Goal: Transaction & Acquisition: Purchase product/service

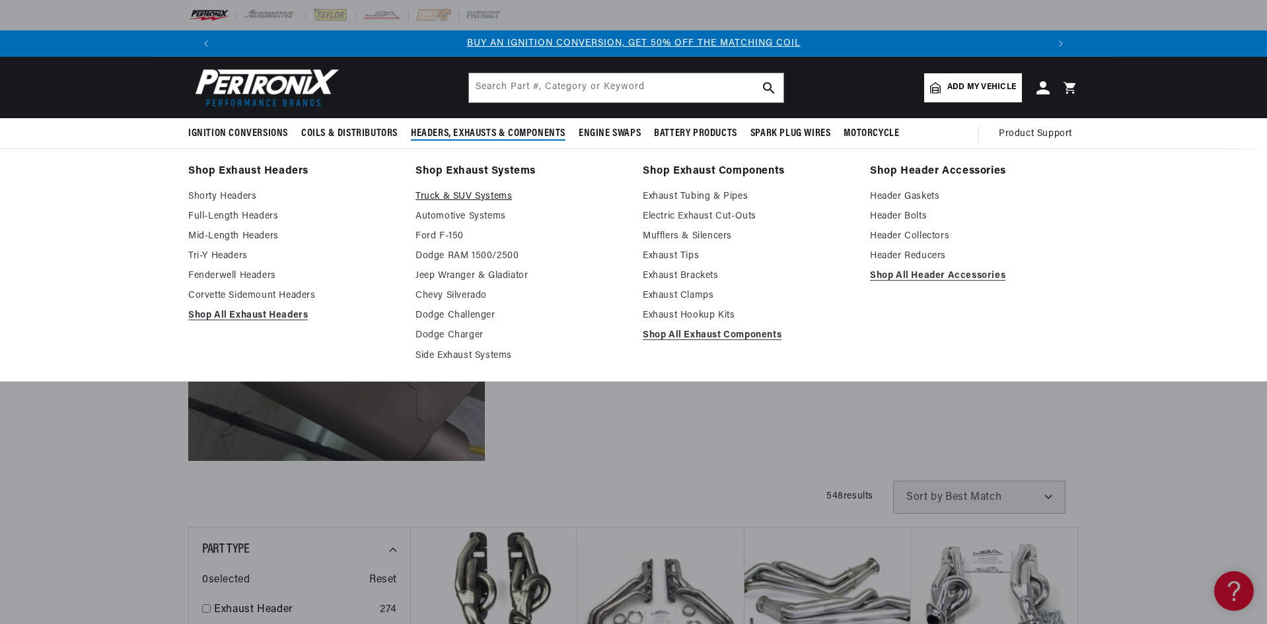
click at [446, 194] on link "Truck & SUV Systems" at bounding box center [520, 197] width 209 height 16
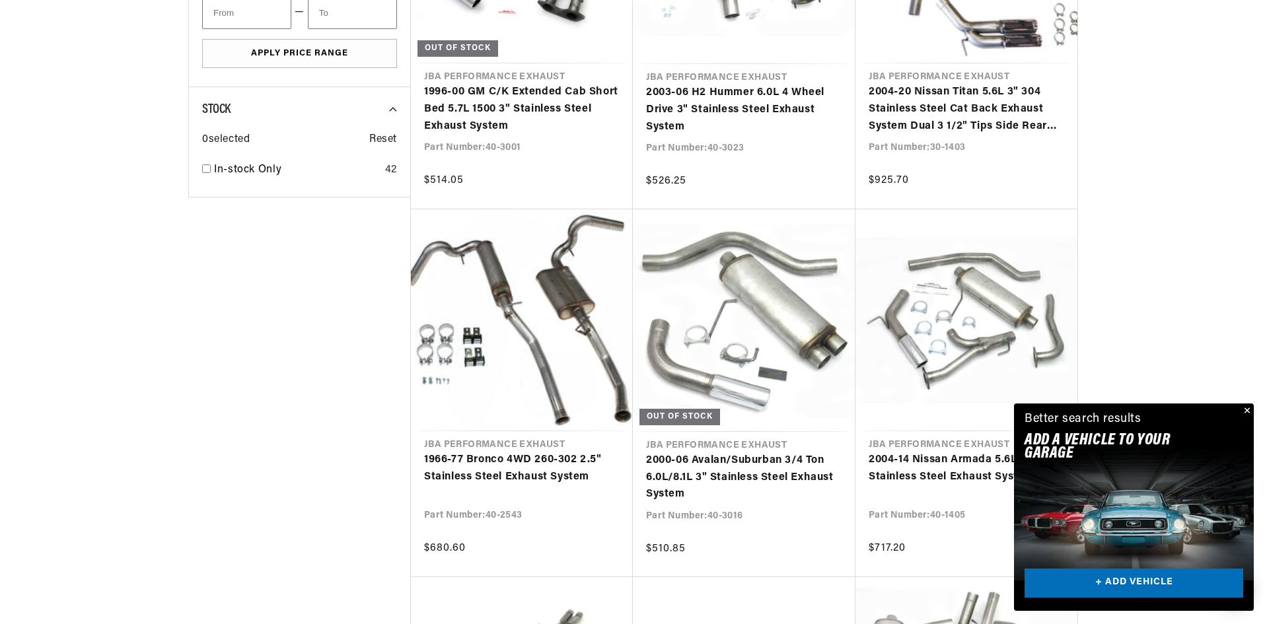
scroll to position [0, 825]
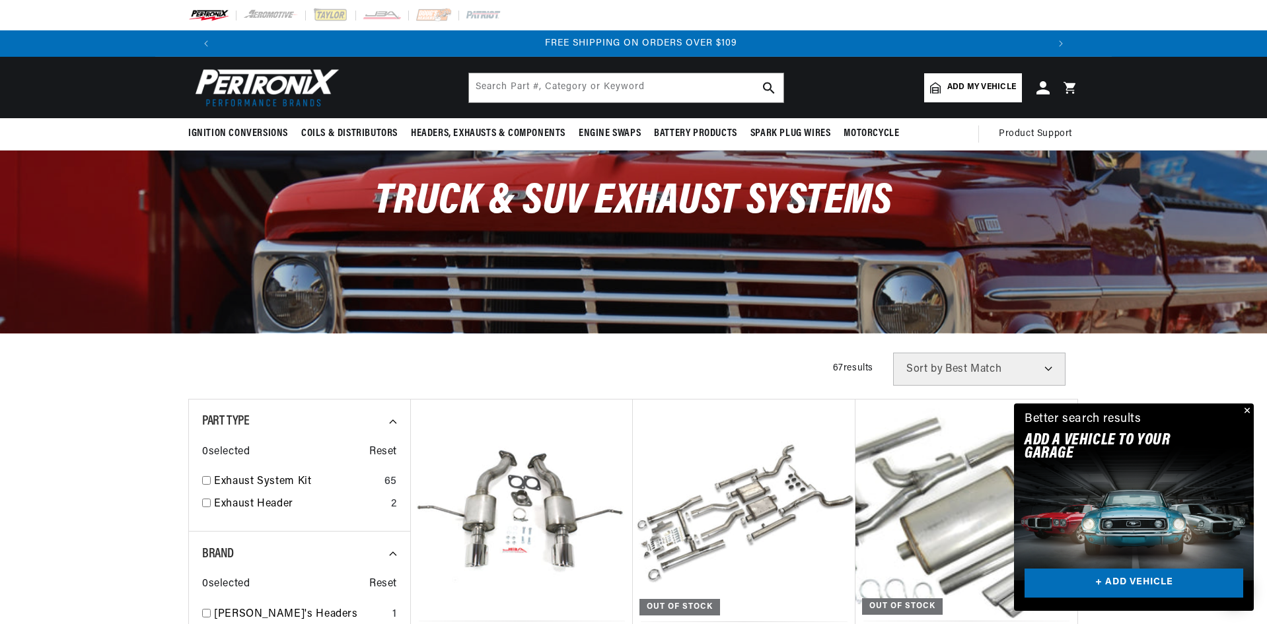
scroll to position [0, 1650]
click at [972, 89] on span "Add my vehicle" at bounding box center [981, 87] width 69 height 13
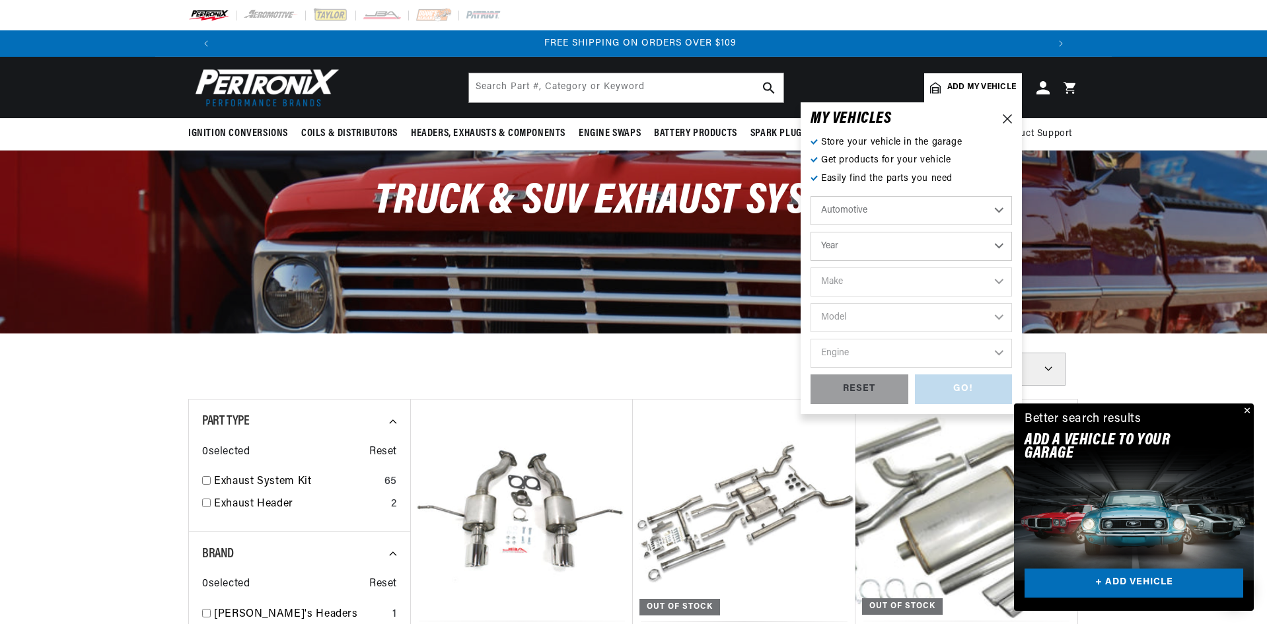
click at [985, 220] on select "Automotive Agricultural Industrial Marine Motorcycle" at bounding box center [912, 210] width 202 height 29
click at [989, 216] on select "Automotive Agricultural Industrial Marine Motorcycle" at bounding box center [912, 210] width 202 height 29
click at [987, 248] on select "Year 2022 2021 2020 2019 2018 2017 2016 2015 2014 2013 2012 2011 2010 2009 2008…" at bounding box center [912, 246] width 202 height 29
select select "2015"
click at [811, 232] on select "Year 2022 2021 2020 2019 2018 2017 2016 2015 2014 2013 2012 2011 2010 2009 2008…" at bounding box center [912, 246] width 202 height 29
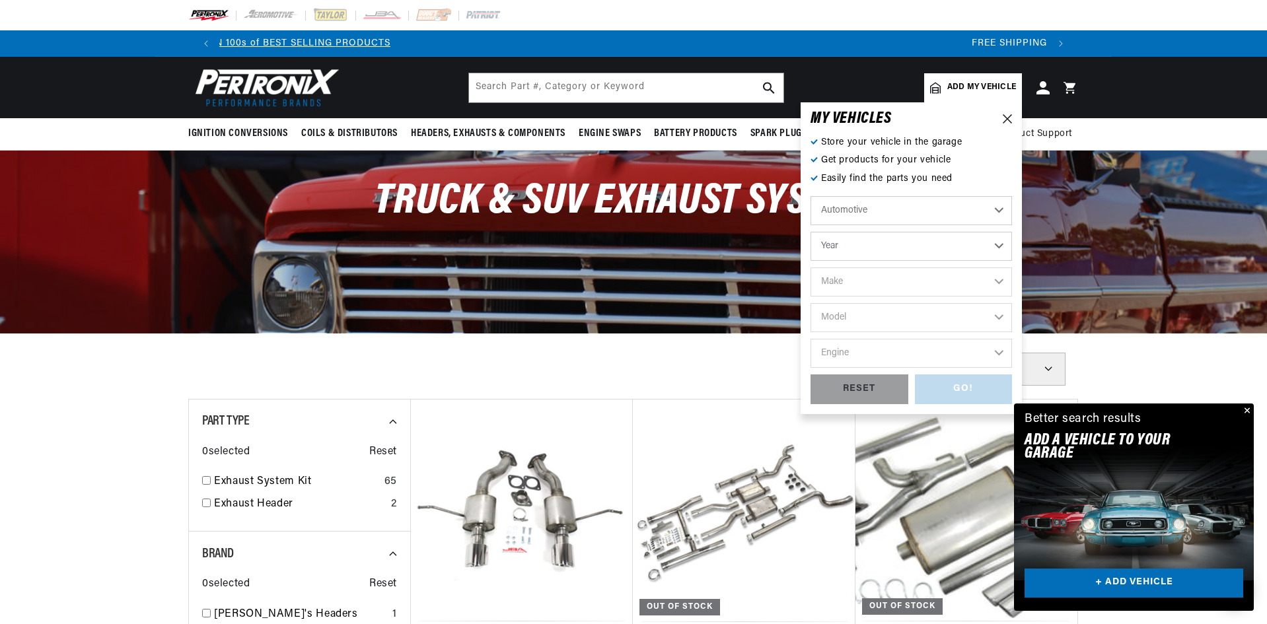
select select "2015"
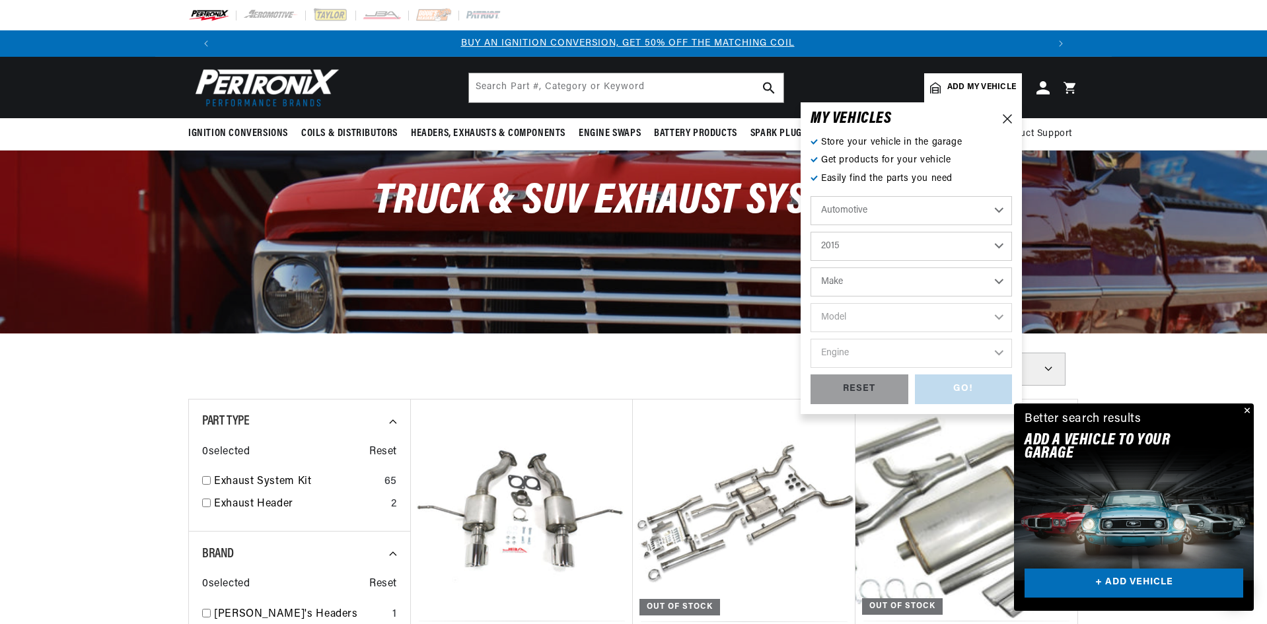
scroll to position [0, 0]
click at [957, 284] on select "Make Cadillac Chevrolet Chrysler Dodge Ford GMC INFINITI Jeep Nissan Ram Scion …" at bounding box center [912, 282] width 202 height 29
select select "Toyota"
click at [811, 268] on select "Make Cadillac Chevrolet Chrysler Dodge Ford GMC INFINITI Jeep Nissan Ram Scion …" at bounding box center [912, 282] width 202 height 29
select select "Toyota"
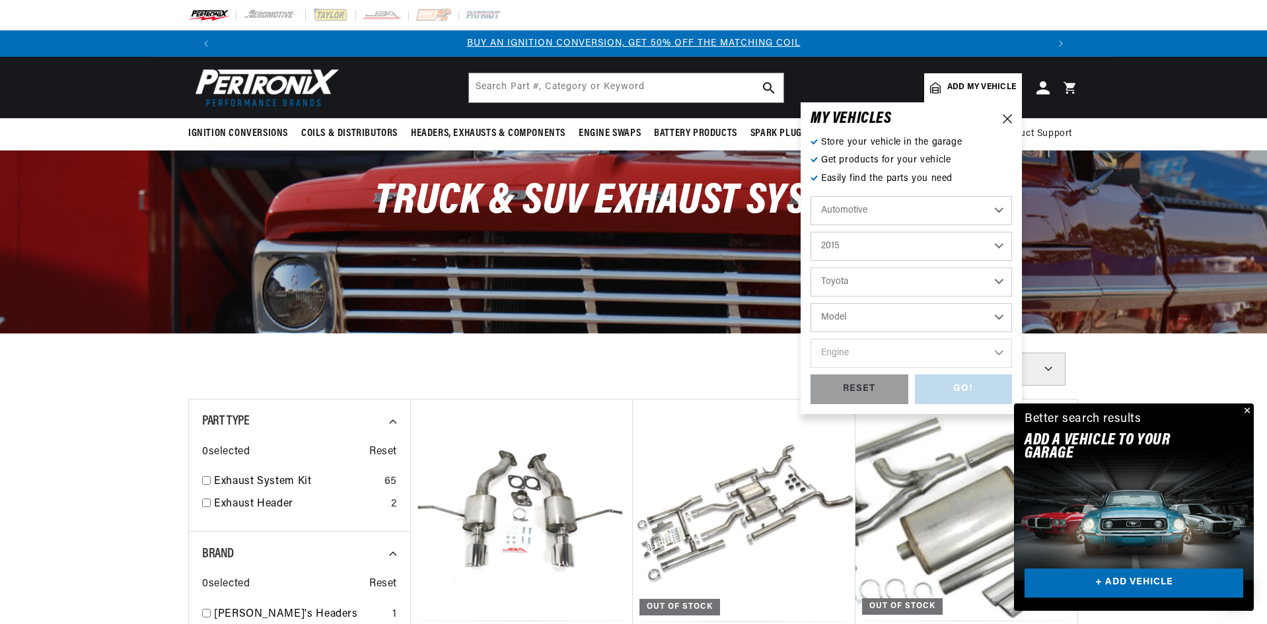
click at [930, 312] on select "Model Sequoia Tundra" at bounding box center [912, 317] width 202 height 29
select select "Tundra"
click at [811, 303] on select "Model Sequoia Tundra" at bounding box center [912, 317] width 202 height 29
select select "Tundra"
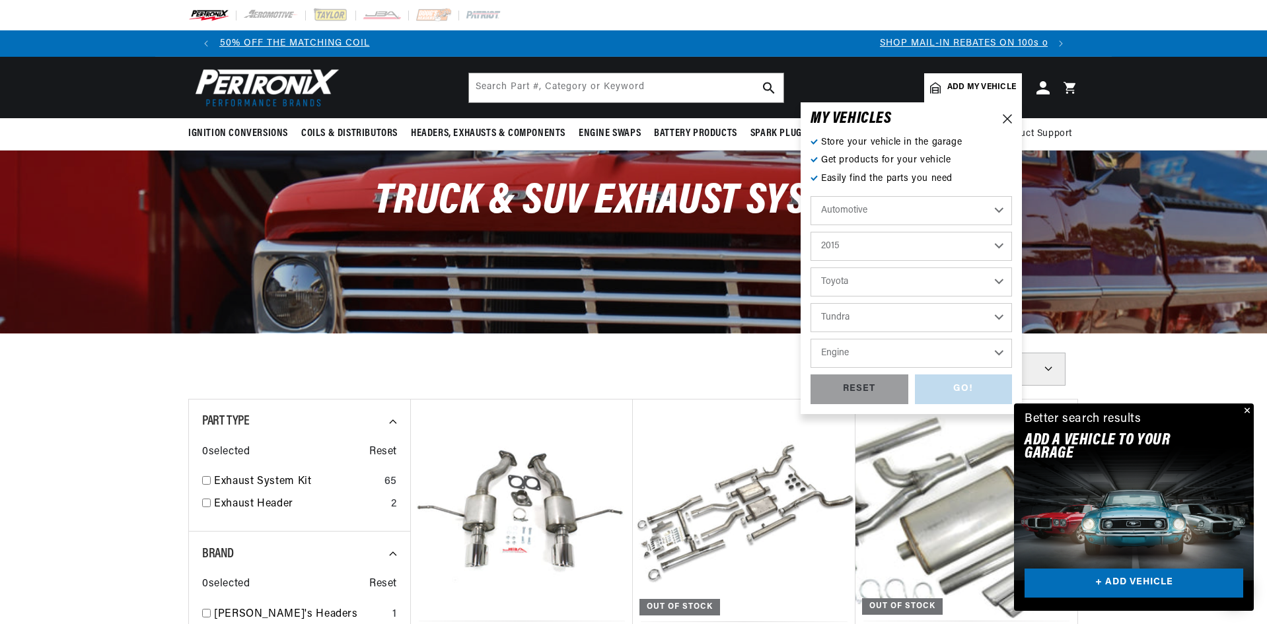
click at [922, 344] on select "Engine 4.6L 4.7L 5.7L" at bounding box center [912, 353] width 202 height 29
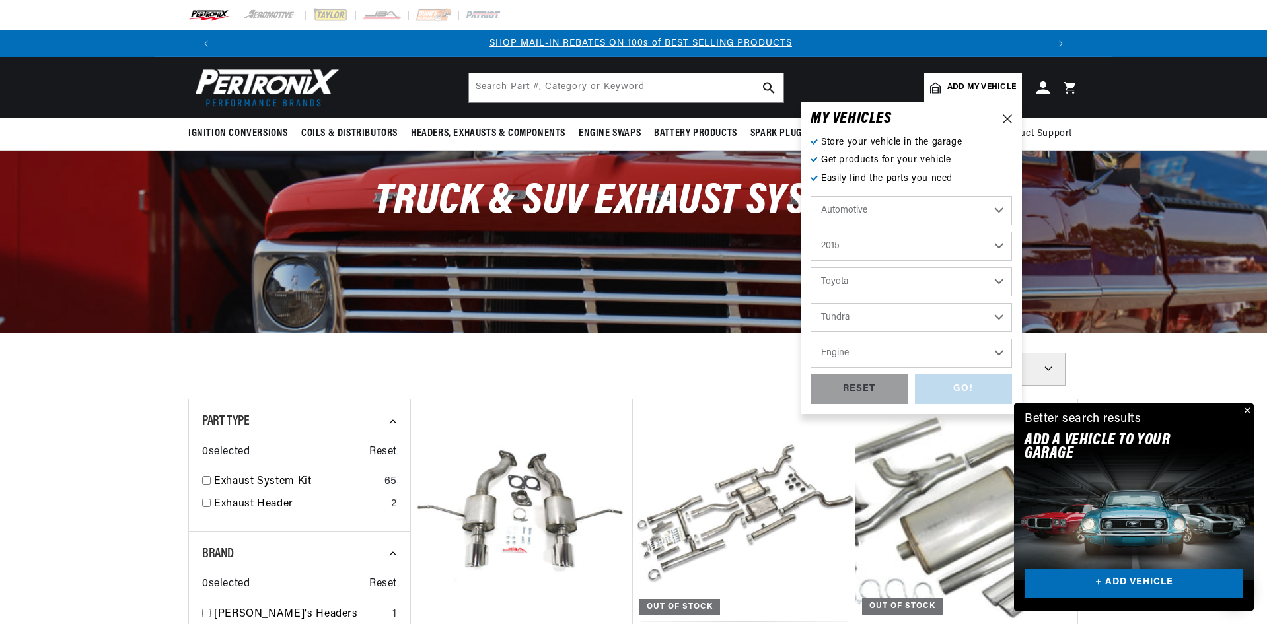
scroll to position [0, 825]
select select "5.7L"
click at [811, 339] on select "Engine 4.6L 4.7L 5.7L" at bounding box center [912, 353] width 202 height 29
select select "5.7L"
click at [959, 385] on div "GO!" at bounding box center [964, 390] width 98 height 30
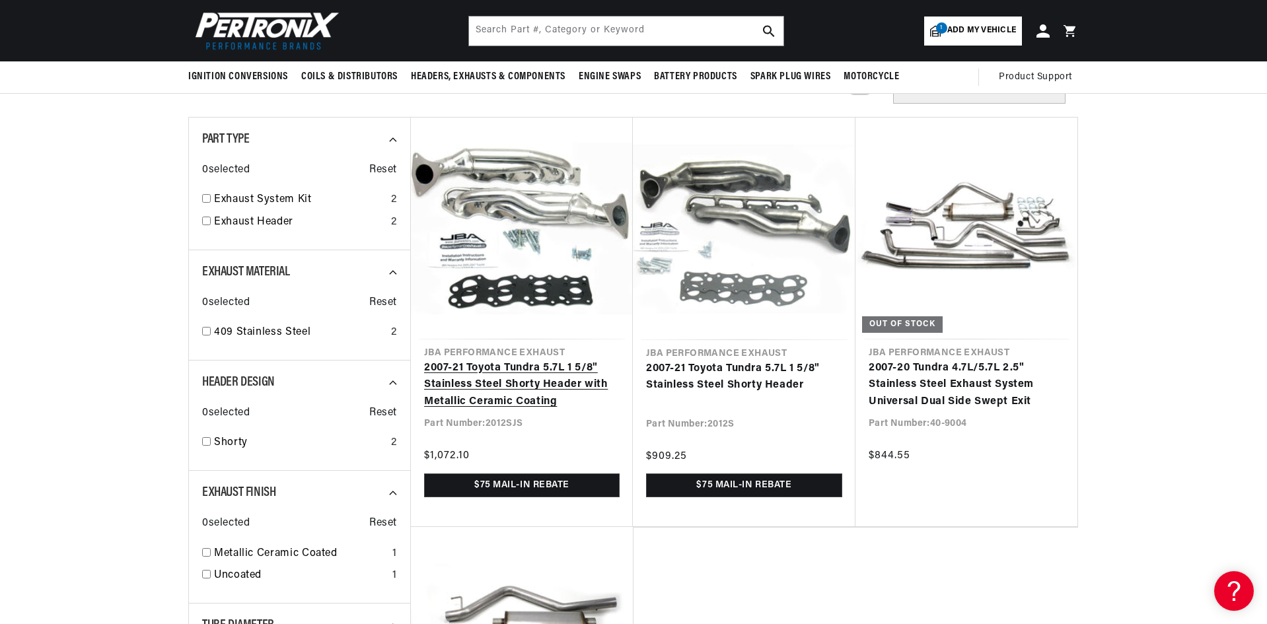
scroll to position [0, 825]
click at [504, 365] on link "2007-21 Toyota Tundra 5.7L 1 5/8" Stainless Steel Shorty Header with Metallic C…" at bounding box center [522, 385] width 196 height 51
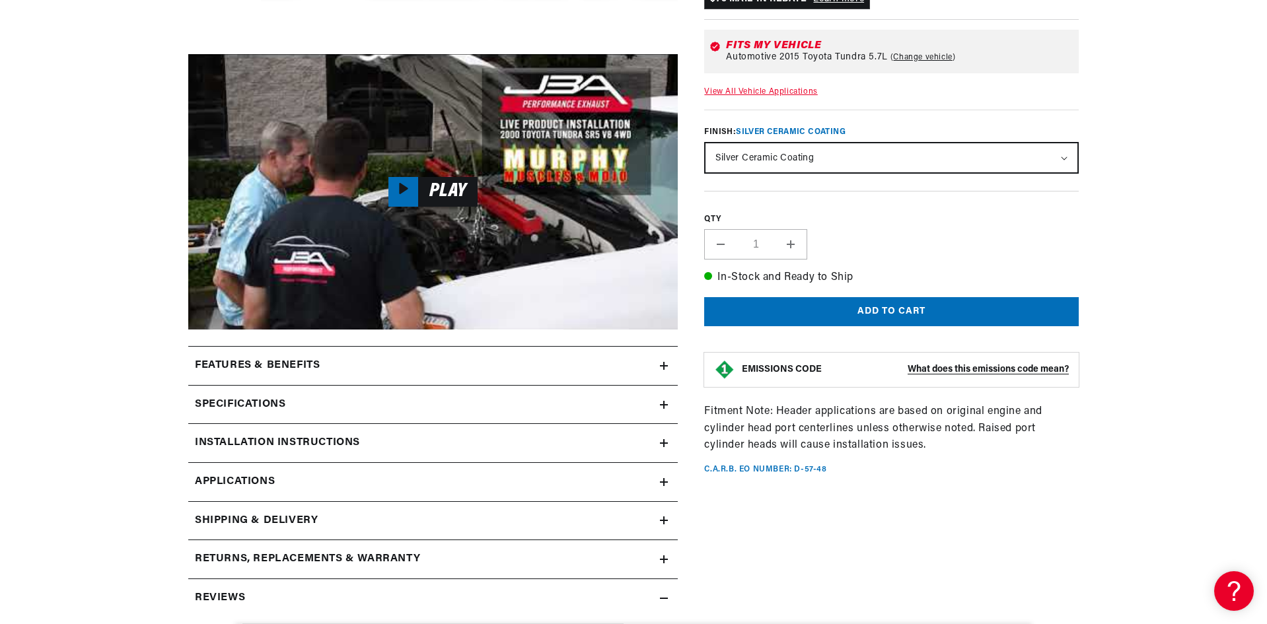
scroll to position [0, 825]
click at [669, 404] on summary "Specifications" at bounding box center [433, 405] width 490 height 38
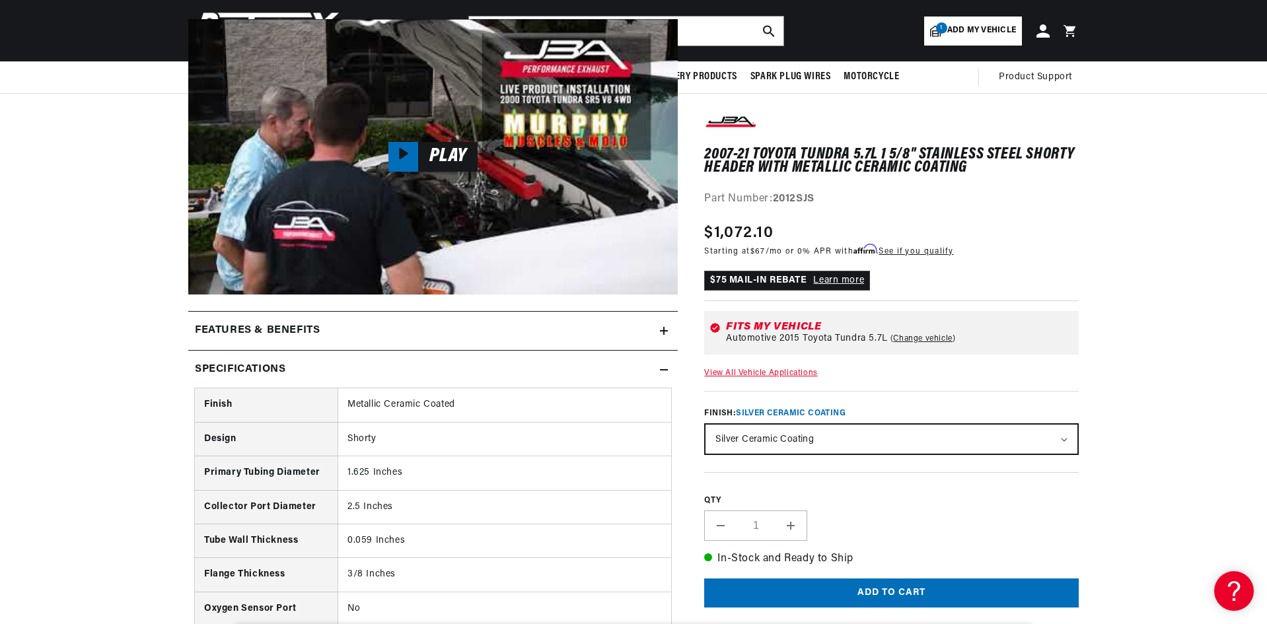
scroll to position [595, 0]
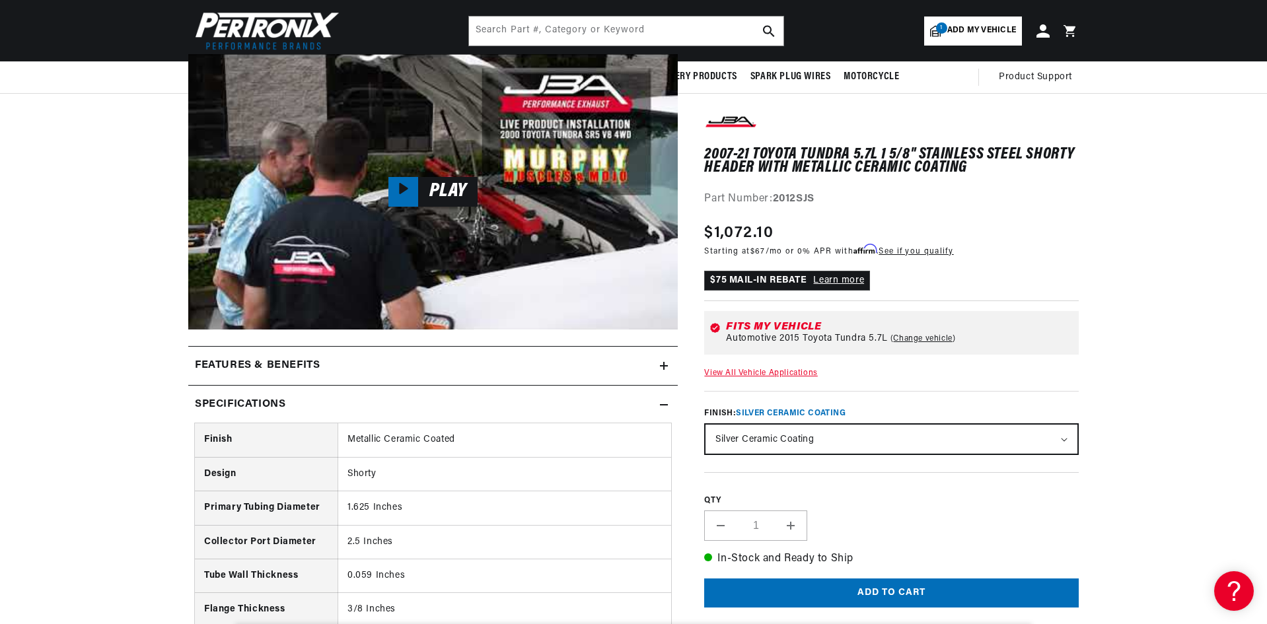
click at [669, 404] on summary "Specifications" at bounding box center [433, 405] width 490 height 38
